Goal: Information Seeking & Learning: Learn about a topic

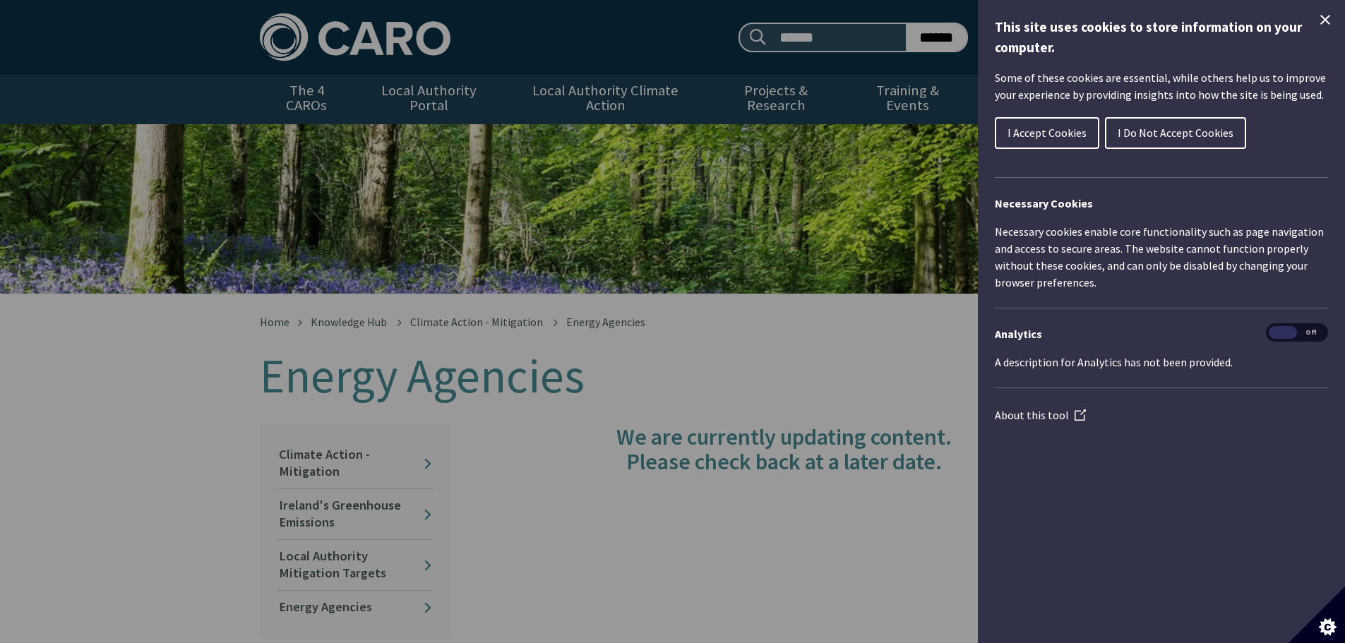
click at [1062, 136] on span "I Accept Cookies" at bounding box center [1046, 133] width 79 height 14
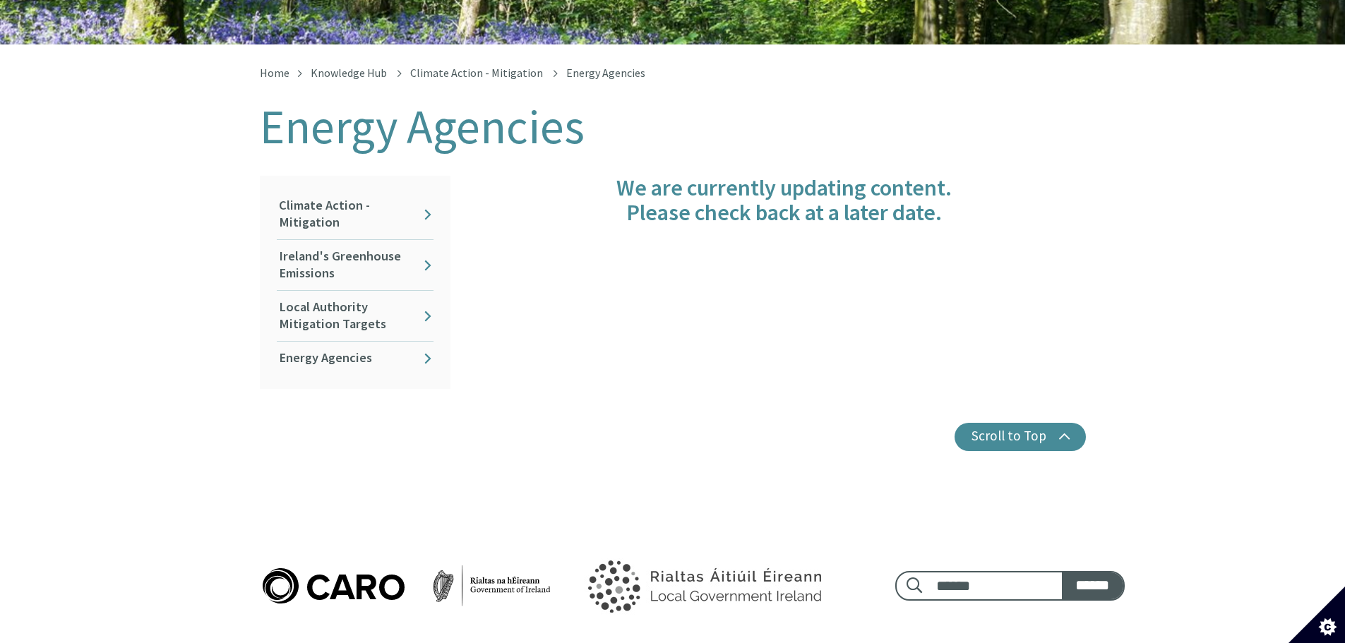
scroll to position [282, 0]
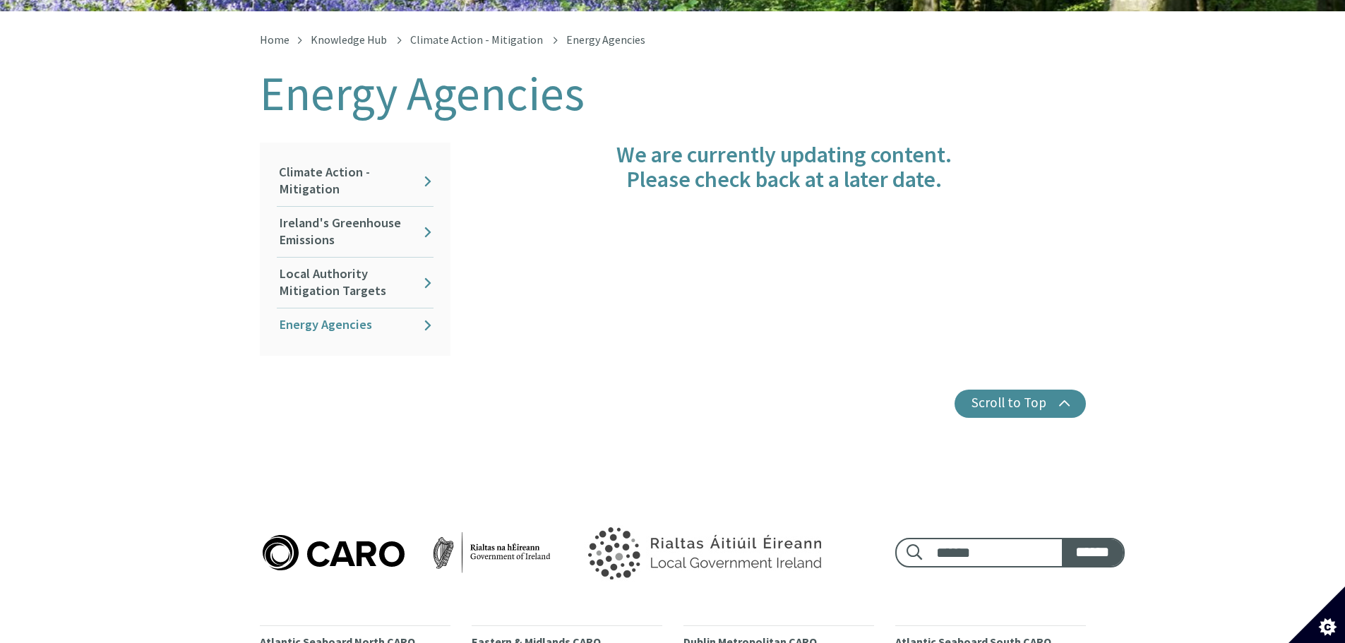
click at [320, 314] on link "Energy Agencies" at bounding box center [355, 324] width 157 height 33
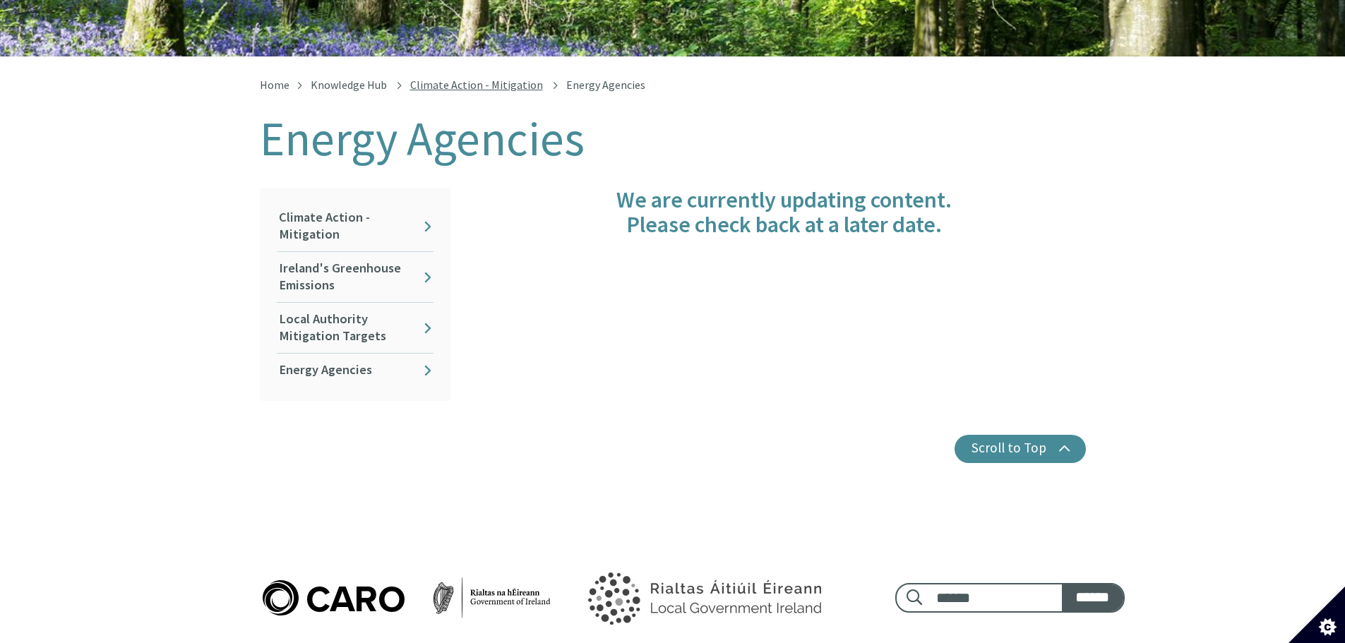
scroll to position [282, 0]
